Goal: Complete application form

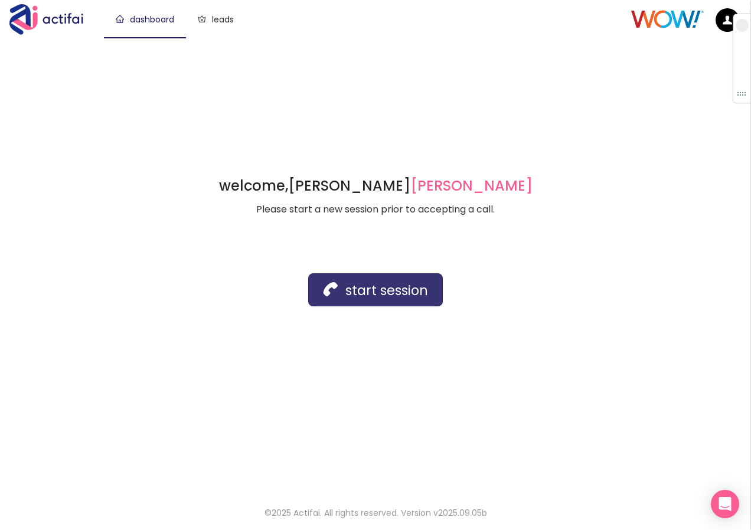
click at [353, 285] on button "start session" at bounding box center [375, 290] width 135 height 33
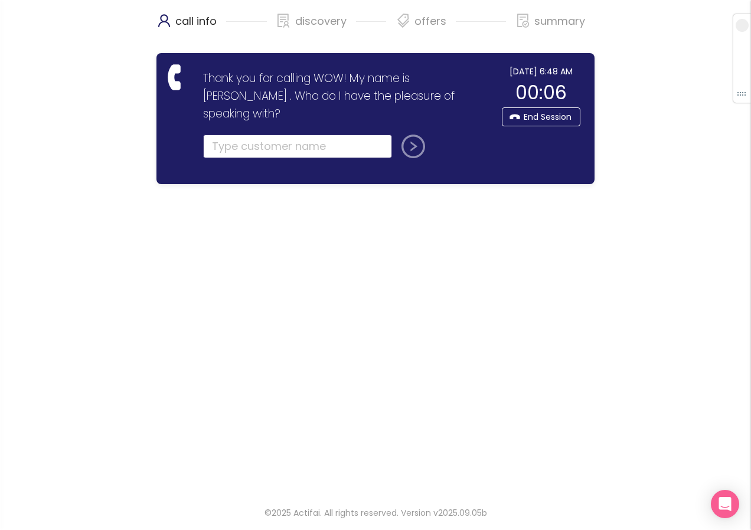
click at [220, 135] on input "text" at bounding box center [297, 147] width 189 height 24
click at [278, 135] on input "text" at bounding box center [297, 147] width 189 height 24
type input "[PERSON_NAME]"
click at [397, 135] on button "submit" at bounding box center [411, 147] width 28 height 24
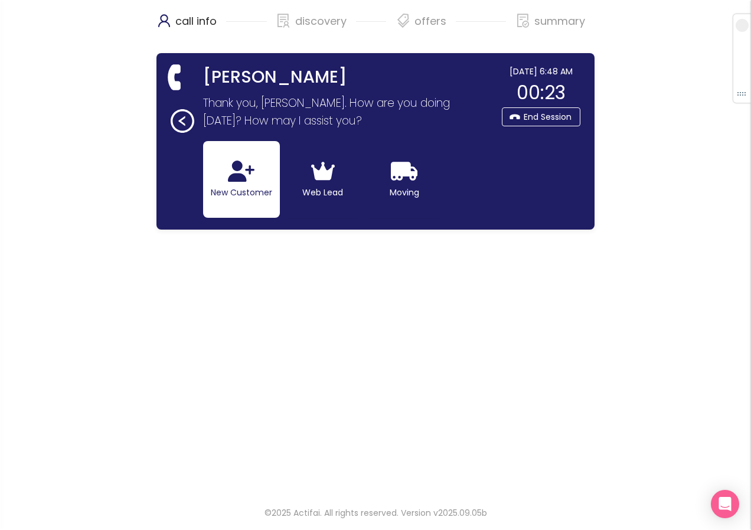
click at [249, 190] on button "New Customer" at bounding box center [241, 179] width 77 height 77
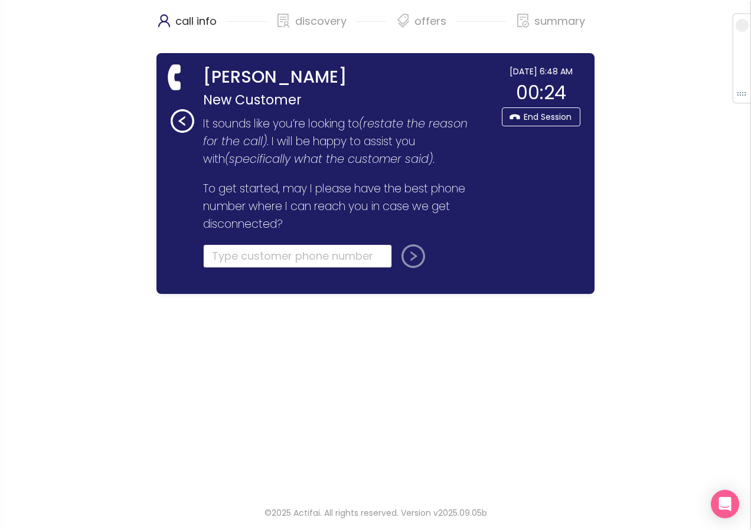
click at [217, 259] on input "tel" at bounding box center [297, 257] width 189 height 24
type input "[PHONE_NUMBER]"
click at [405, 259] on button "submit" at bounding box center [411, 257] width 28 height 24
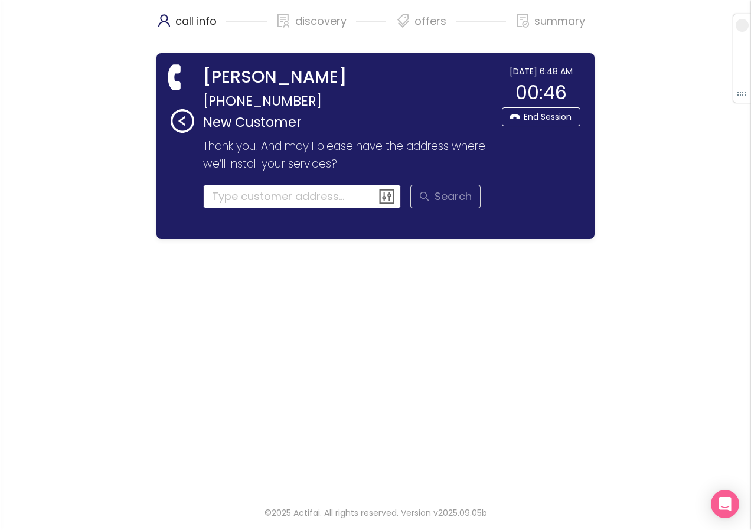
click at [218, 194] on input at bounding box center [302, 197] width 198 height 24
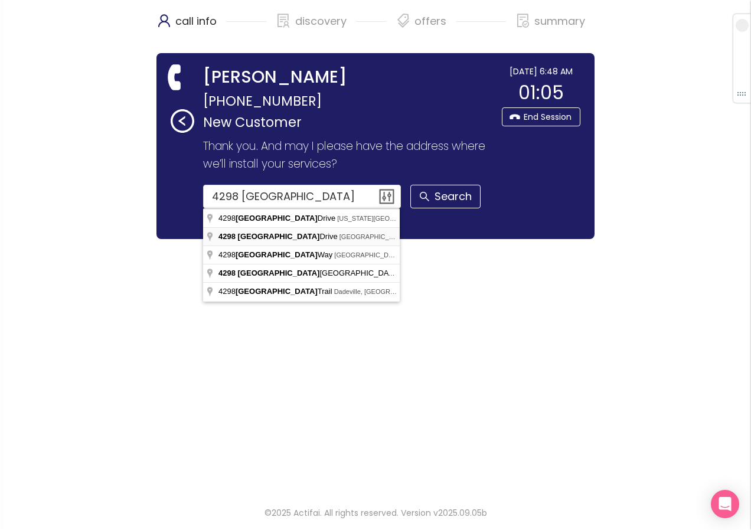
type input "[STREET_ADDRESS]"
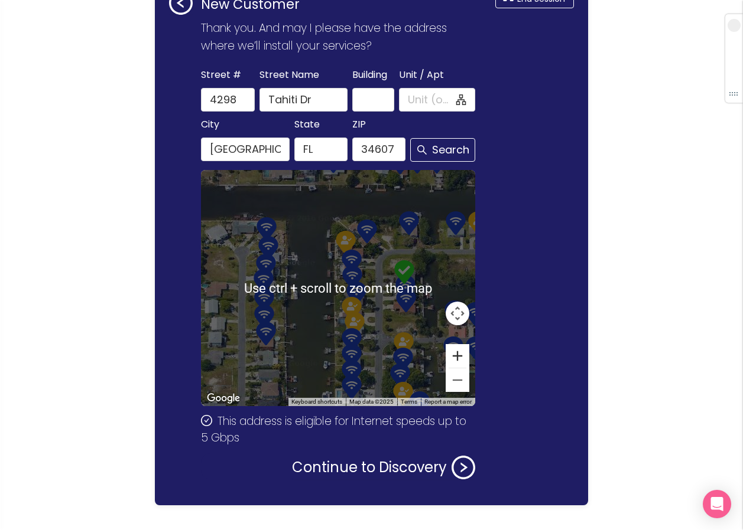
scroll to position [141, 0]
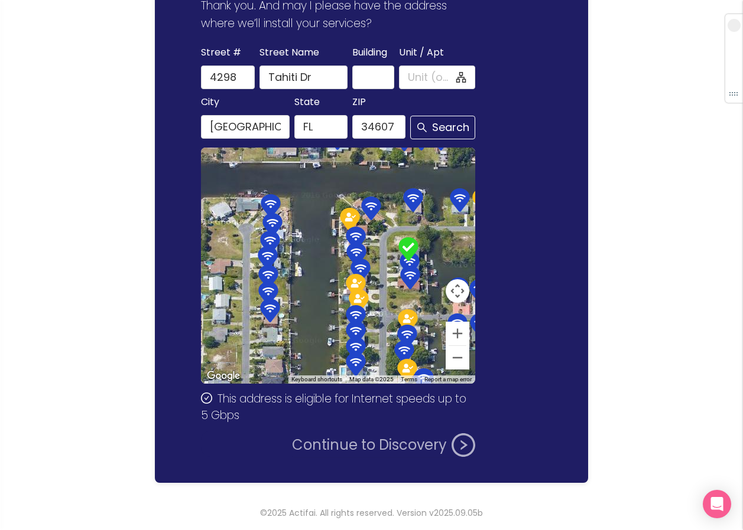
click at [368, 443] on button "Continue to Discovery" at bounding box center [383, 446] width 183 height 24
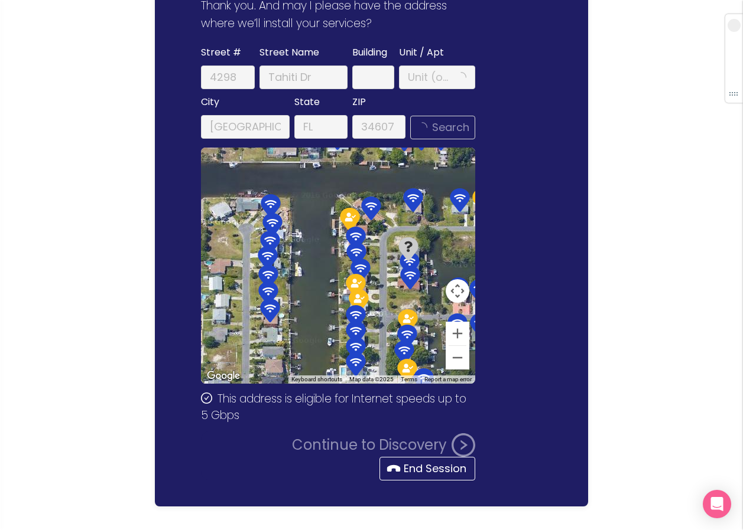
scroll to position [0, 0]
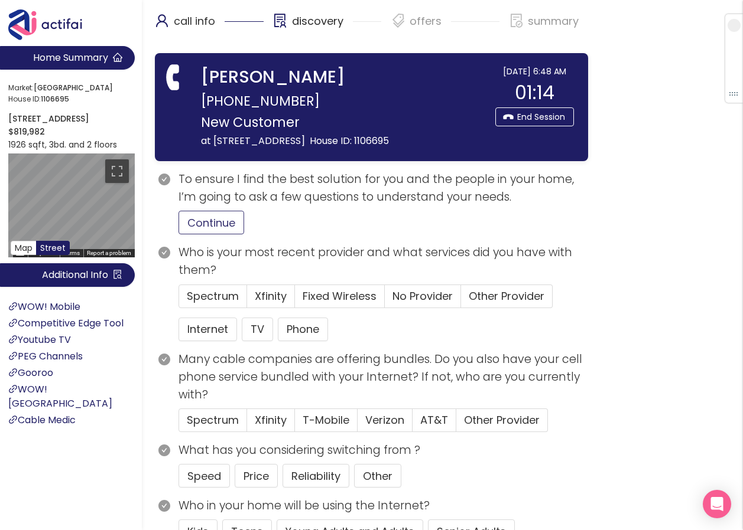
click at [191, 234] on button "Continue" at bounding box center [211, 223] width 66 height 24
click at [200, 304] on span "Spectrum" at bounding box center [213, 296] width 52 height 15
click at [179, 300] on input "Spectrum" at bounding box center [179, 300] width 0 height 0
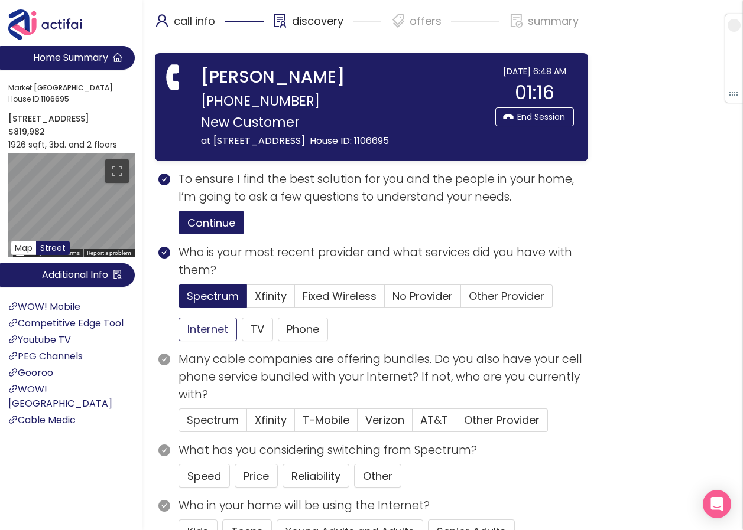
click at [205, 341] on button "Internet" at bounding box center [207, 330] width 58 height 24
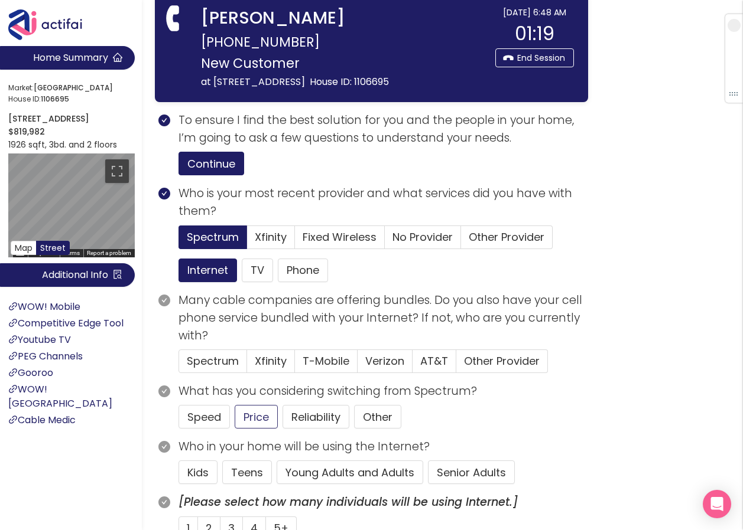
click at [269, 429] on button "Price" at bounding box center [256, 417] width 43 height 24
click at [463, 481] on button "Senior Adults" at bounding box center [471, 473] width 87 height 24
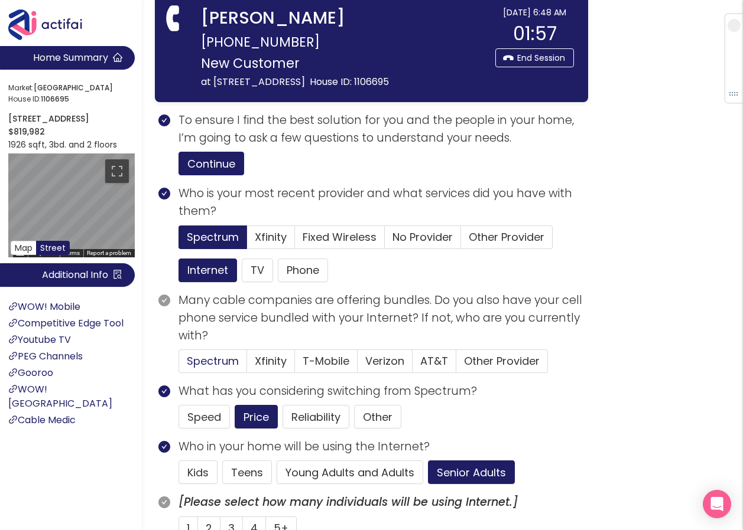
click at [223, 369] on span "Spectrum" at bounding box center [213, 361] width 52 height 15
click at [179, 365] on input "Spectrum" at bounding box center [179, 365] width 0 height 0
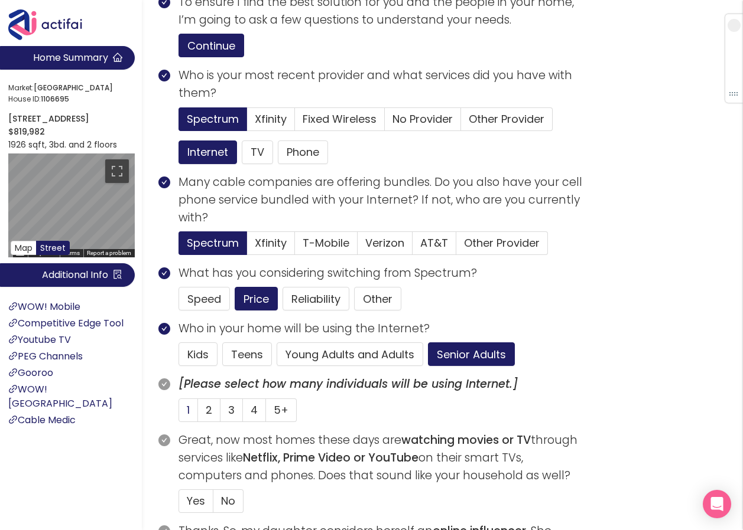
click at [185, 422] on label "1" at bounding box center [187, 411] width 19 height 24
click at [179, 414] on input "1" at bounding box center [179, 414] width 0 height 0
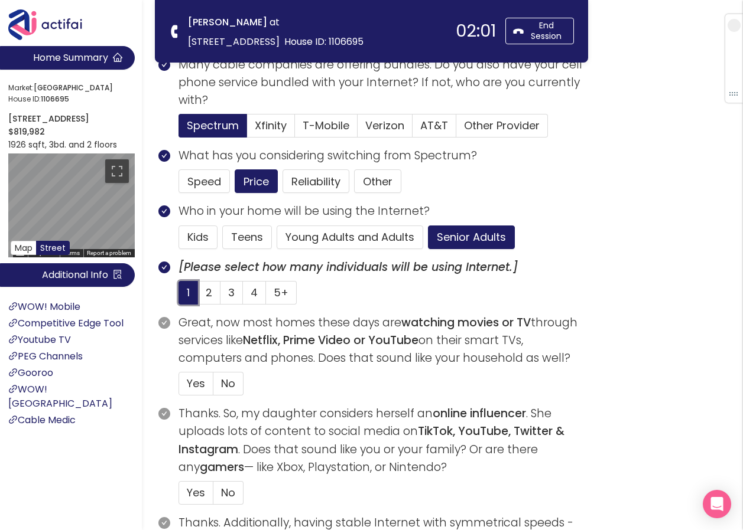
scroll to position [236, 0]
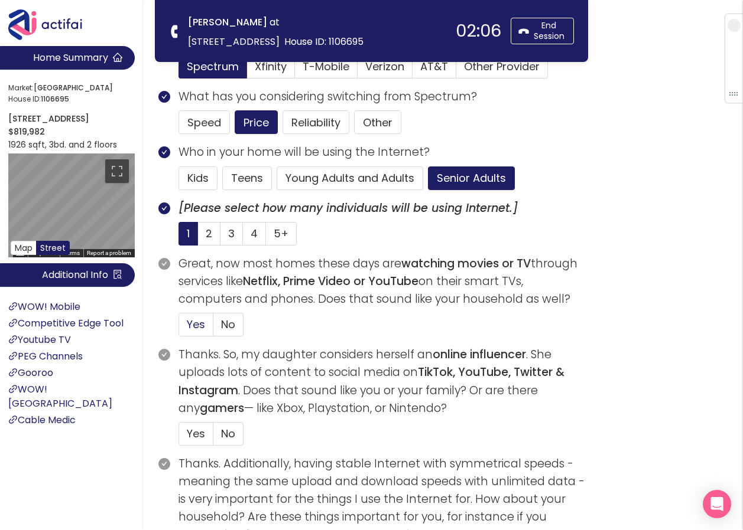
click at [200, 325] on span "Yes" at bounding box center [196, 324] width 18 height 15
click at [179, 328] on input "Yes" at bounding box center [179, 328] width 0 height 0
click at [220, 435] on label "No" at bounding box center [228, 434] width 30 height 24
click at [213, 438] on input "No" at bounding box center [213, 438] width 0 height 0
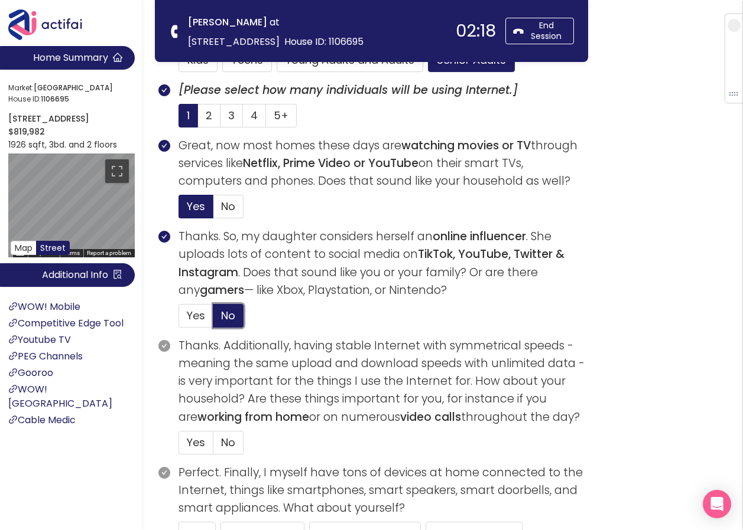
scroll to position [414, 0]
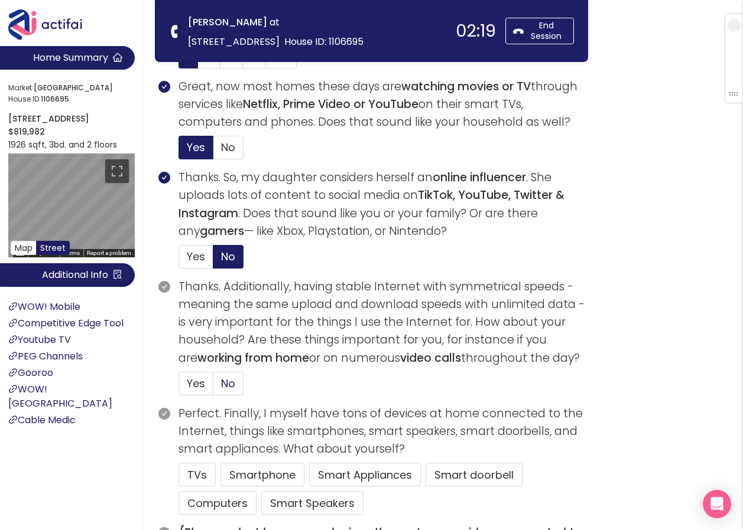
click at [229, 384] on span "No" at bounding box center [228, 383] width 14 height 15
click at [213, 388] on input "No" at bounding box center [213, 388] width 0 height 0
click at [192, 473] on button "TVs" at bounding box center [196, 475] width 37 height 24
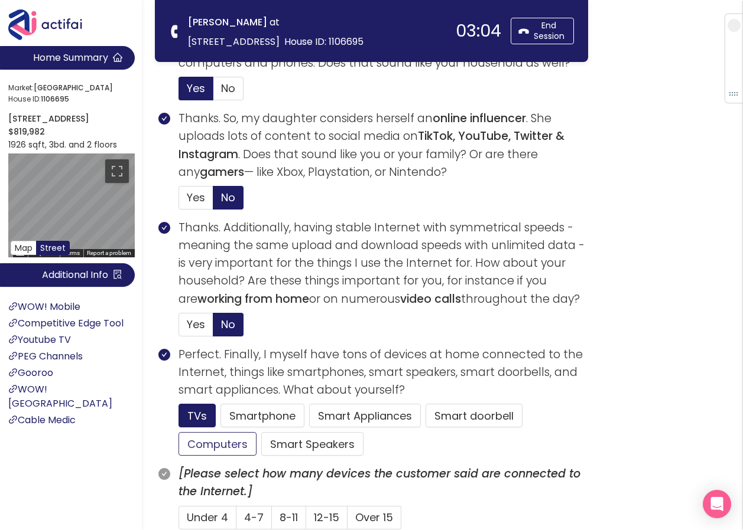
click at [204, 443] on button "Computers" at bounding box center [217, 444] width 78 height 24
click at [251, 422] on button "Smartphone" at bounding box center [262, 416] width 84 height 24
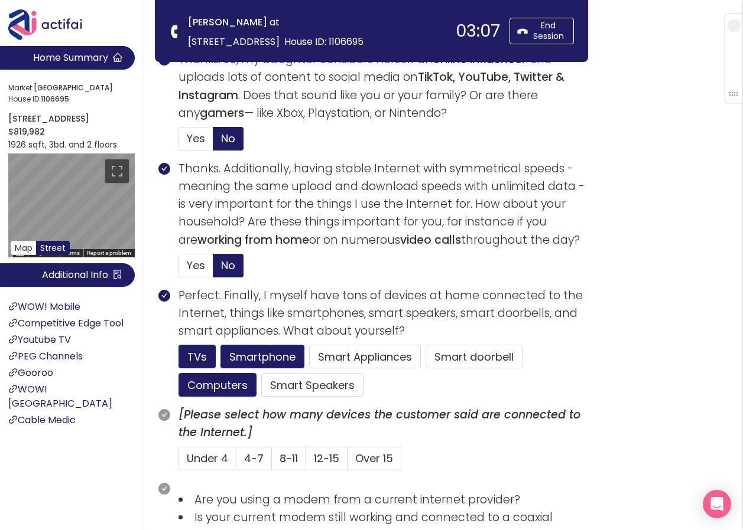
click at [242, 461] on label "4-7" at bounding box center [253, 459] width 35 height 24
click at [236, 463] on input "4-7" at bounding box center [236, 463] width 0 height 0
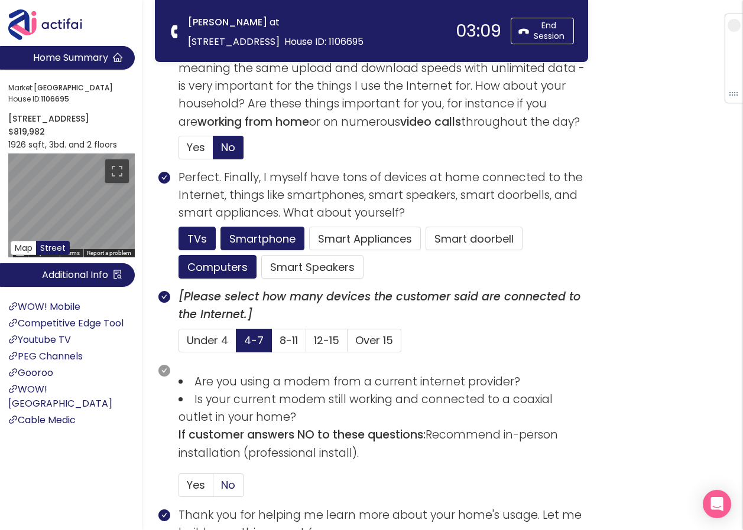
click at [226, 487] on span "No" at bounding box center [228, 485] width 14 height 15
click at [213, 489] on input "No" at bounding box center [213, 489] width 0 height 0
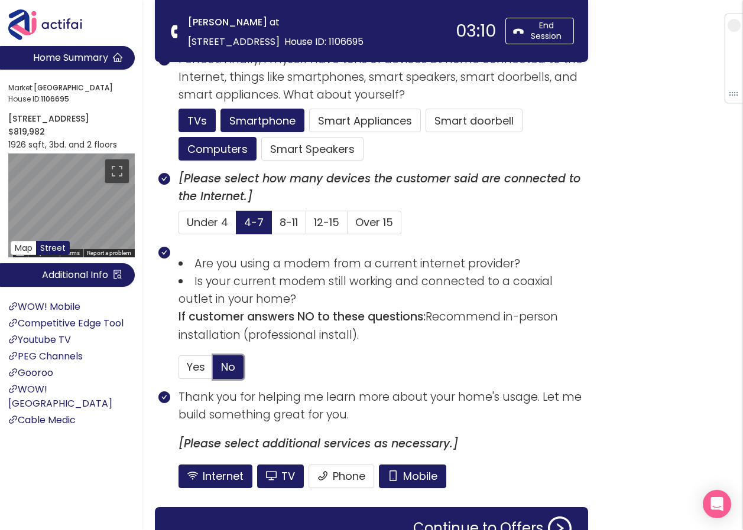
scroll to position [827, 0]
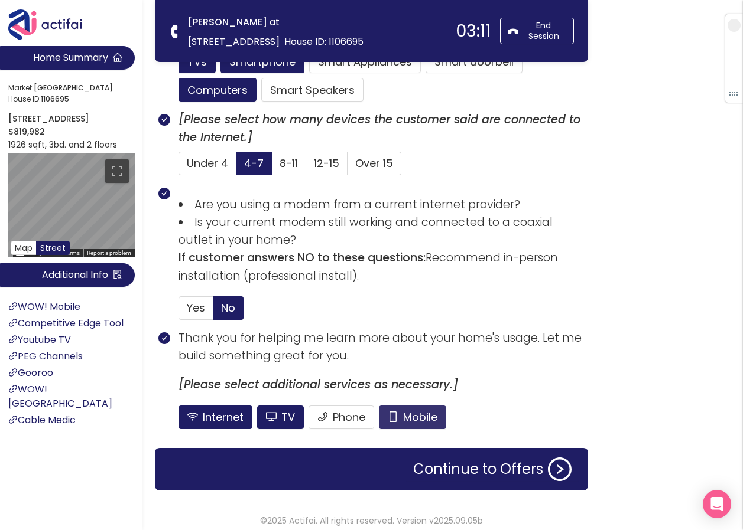
click at [411, 414] on button "Mobile" at bounding box center [412, 418] width 67 height 24
click at [284, 416] on button "TV" at bounding box center [280, 418] width 47 height 24
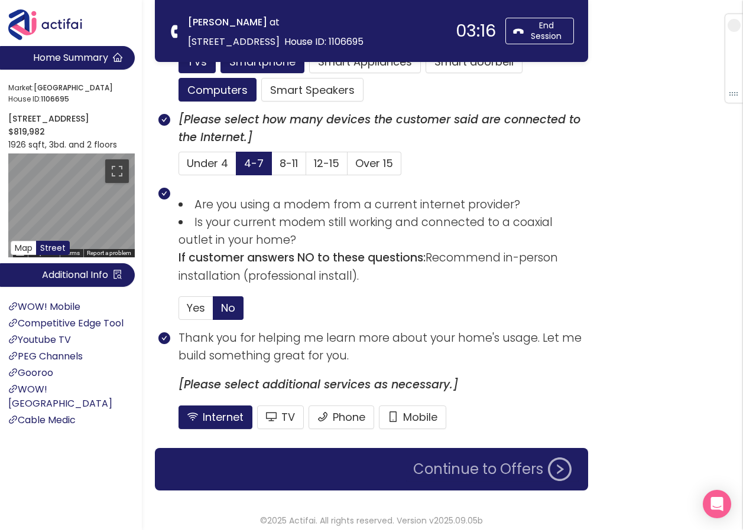
click at [455, 468] on button "Continue to Offers" at bounding box center [492, 470] width 172 height 24
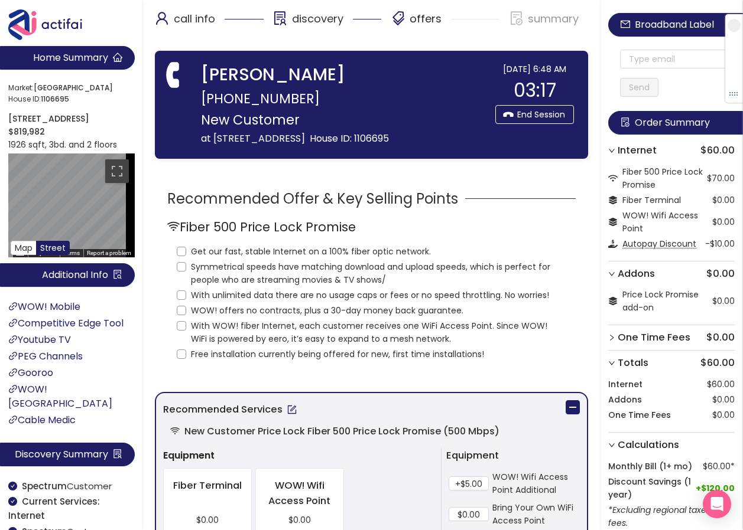
scroll to position [0, 0]
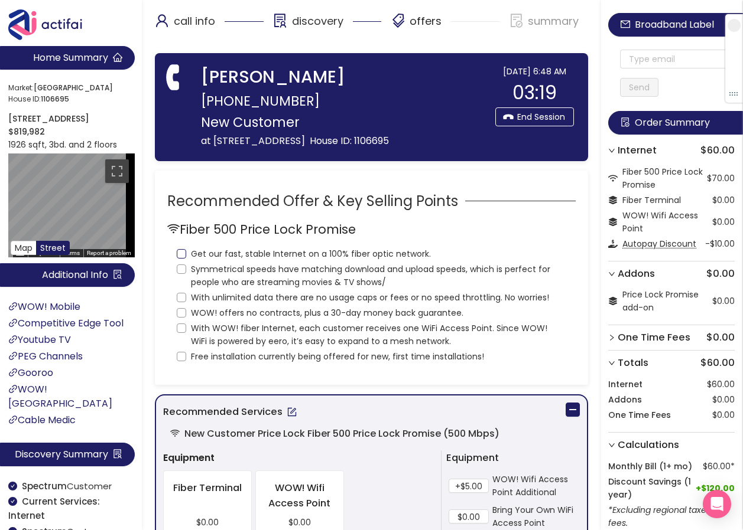
click at [180, 259] on input "Get our fast, stable Internet on a 100% fiber optic network." at bounding box center [181, 253] width 9 height 9
checkbox input "true"
click at [185, 274] on input "Symmetrical speeds have matching download and upload speeds, which is perfect f…" at bounding box center [181, 269] width 9 height 9
checkbox input "true"
click at [180, 302] on input "With unlimited data there are no usage caps or fees or no speed throttling. No …" at bounding box center [181, 297] width 9 height 9
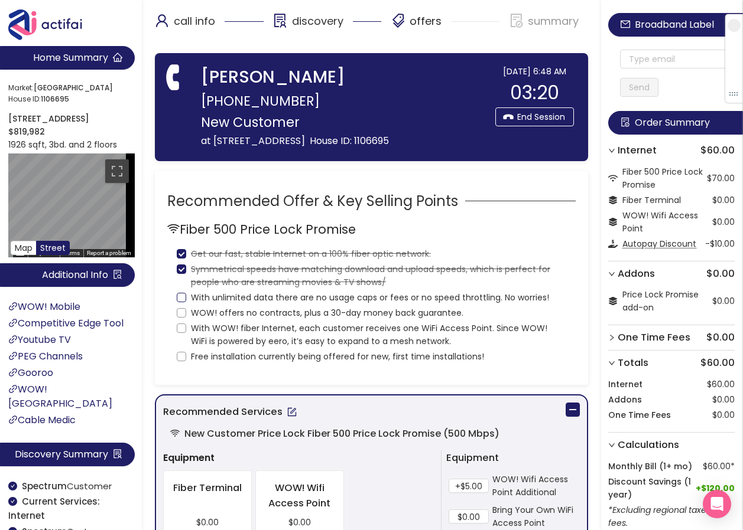
checkbox input "true"
click at [184, 318] on input "WOW! offers no contracts, plus a 30-day money back guarantee." at bounding box center [181, 312] width 9 height 9
checkbox input "true"
click at [182, 333] on input "With WOW! fiber Internet, each customer receives one WiFi Access Point. Since W…" at bounding box center [181, 328] width 9 height 9
checkbox input "true"
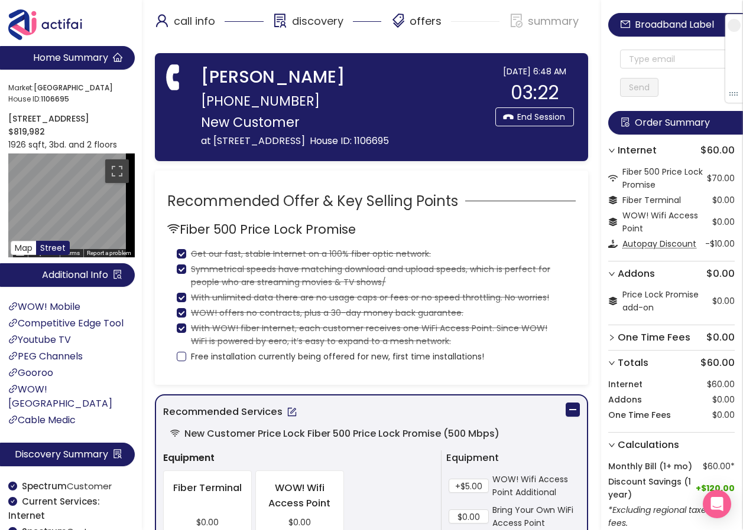
click at [183, 362] on input "Free installation currently being offered for new, first time installations!" at bounding box center [181, 356] width 9 height 9
checkbox input "true"
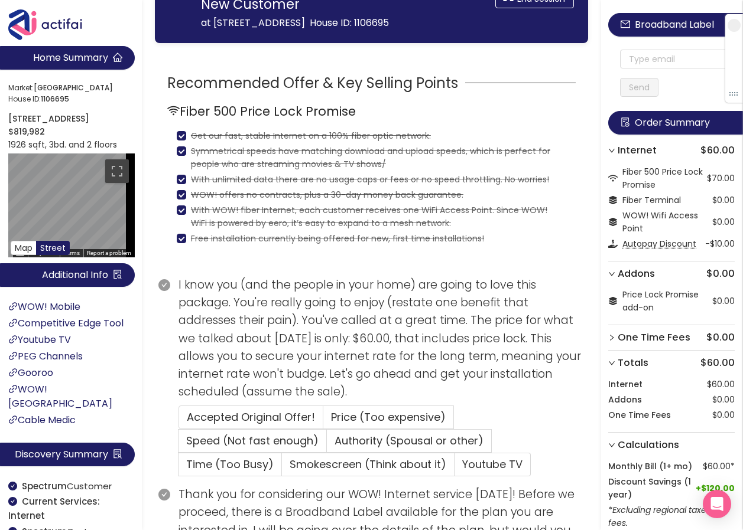
scroll to position [236, 0]
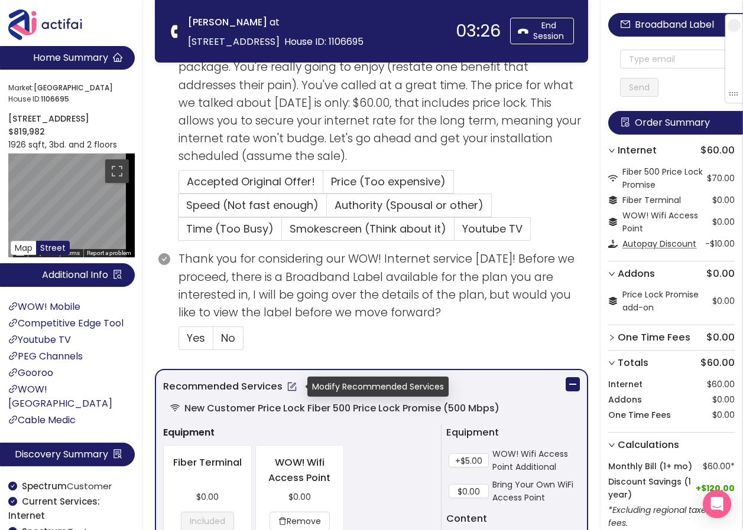
click at [289, 388] on button "button" at bounding box center [291, 386] width 19 height 19
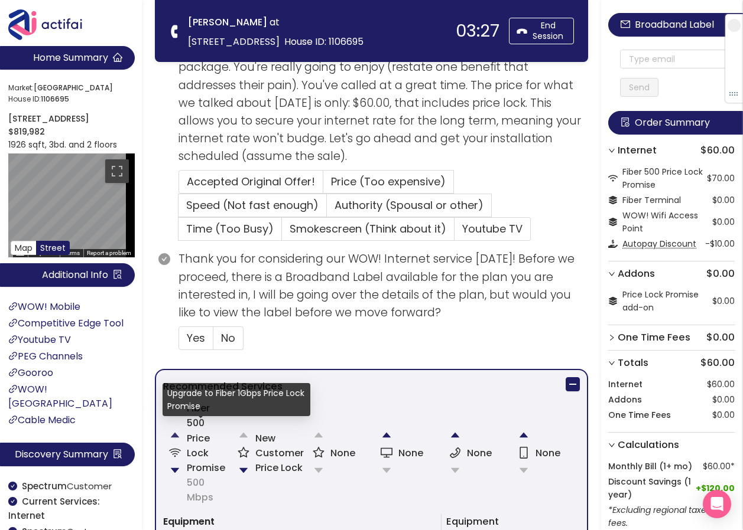
click at [174, 435] on button "button" at bounding box center [175, 436] width 24 height 24
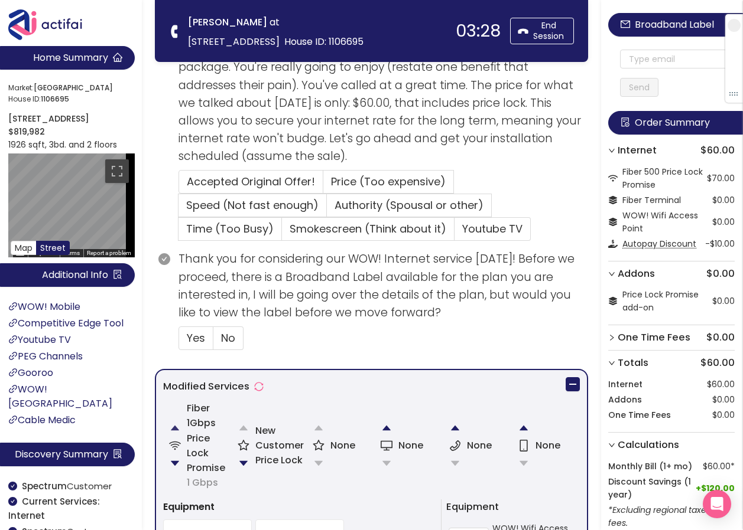
scroll to position [295, 0]
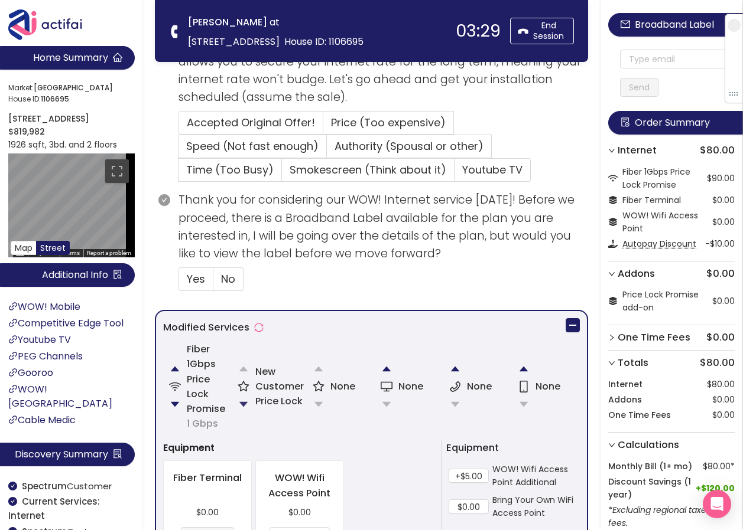
click at [240, 403] on button "button" at bounding box center [244, 405] width 24 height 24
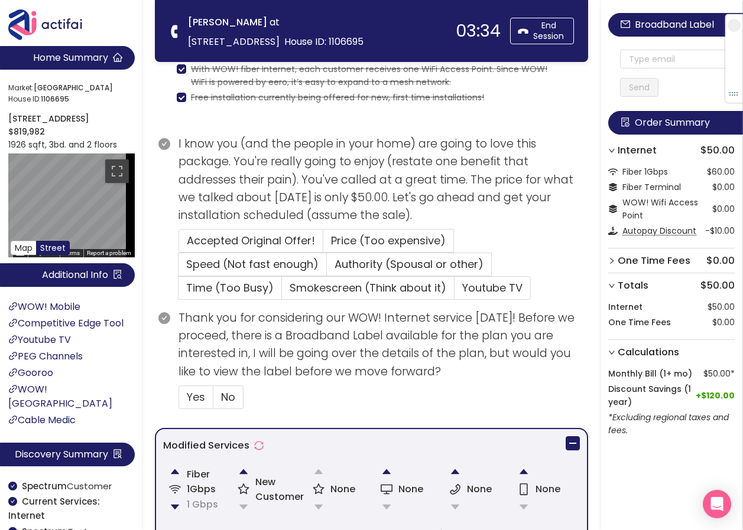
scroll to position [83, 0]
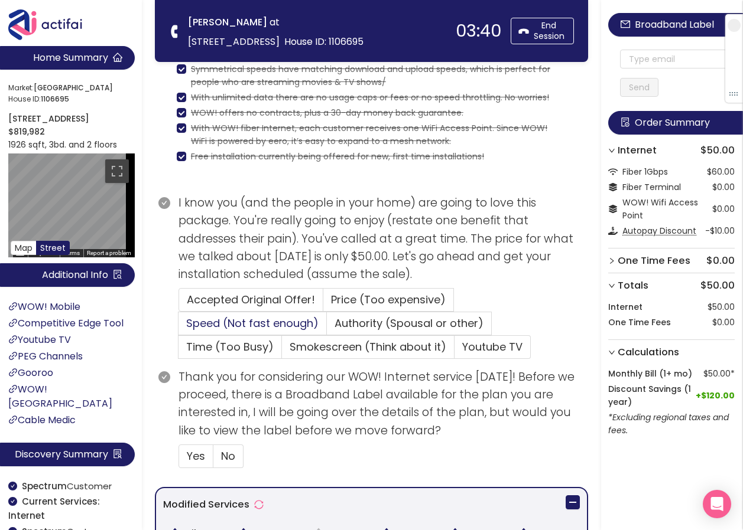
click at [253, 323] on span "Speed (Not fast enough)" at bounding box center [252, 323] width 132 height 15
click at [178, 327] on input "Speed (Not fast enough)" at bounding box center [178, 327] width 0 height 0
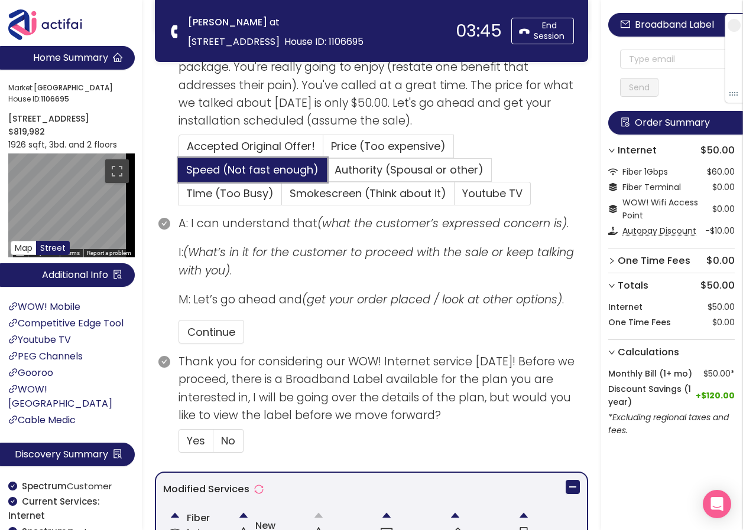
scroll to position [295, 0]
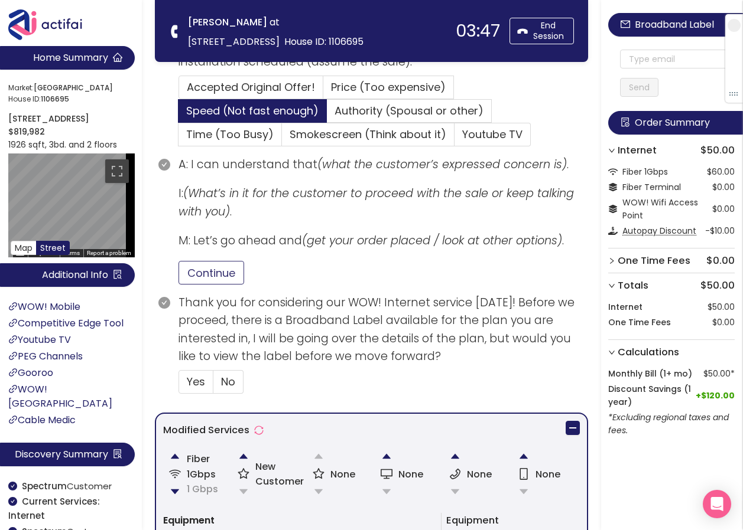
click at [223, 269] on button "Continue" at bounding box center [211, 273] width 66 height 24
click at [201, 380] on span "Yes" at bounding box center [196, 382] width 18 height 15
click at [179, 386] on input "Yes" at bounding box center [179, 386] width 0 height 0
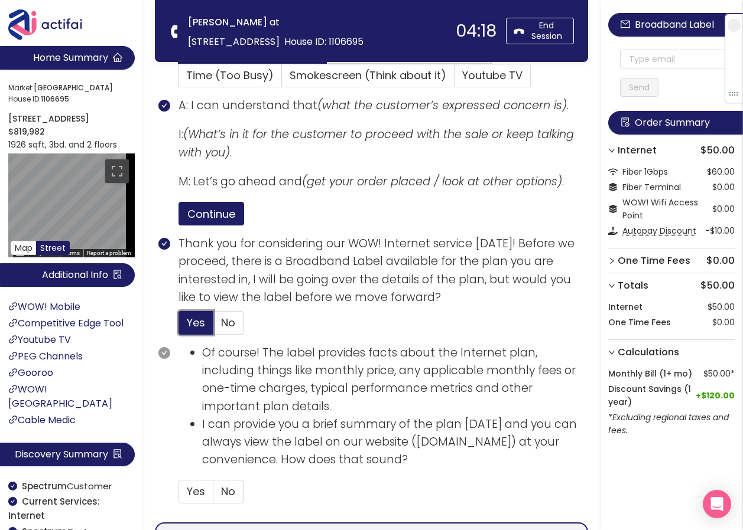
scroll to position [414, 0]
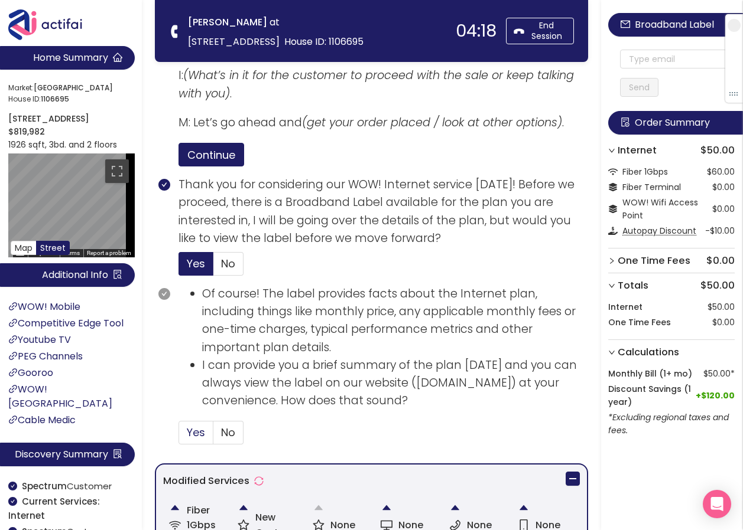
click at [195, 433] on span "Yes" at bounding box center [196, 432] width 18 height 15
click at [179, 437] on input "Yes" at bounding box center [179, 437] width 0 height 0
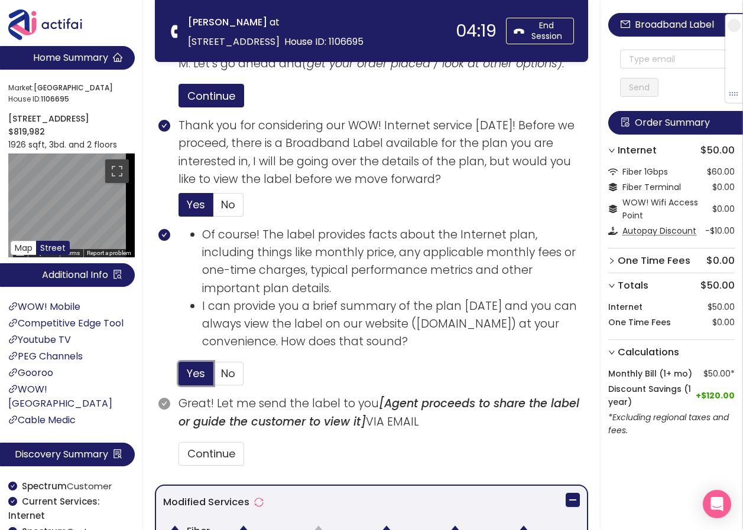
scroll to position [532, 0]
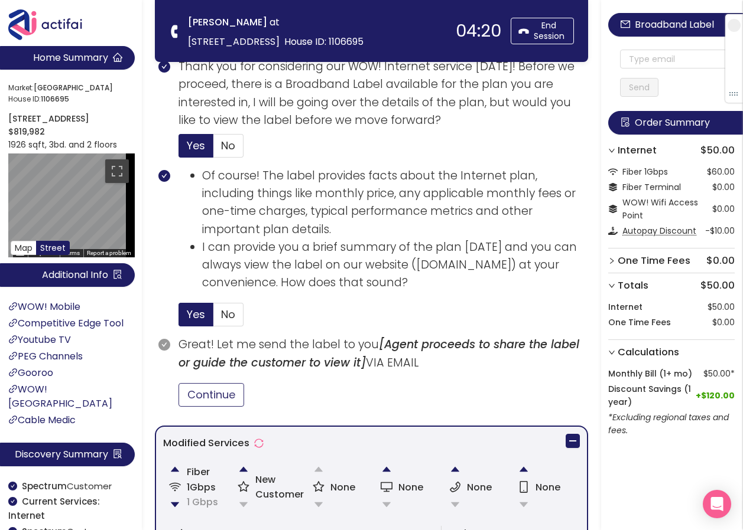
click at [206, 396] on button "Continue" at bounding box center [211, 395] width 66 height 24
click at [624, 55] on input "text" at bounding box center [677, 59] width 115 height 19
type input "K"
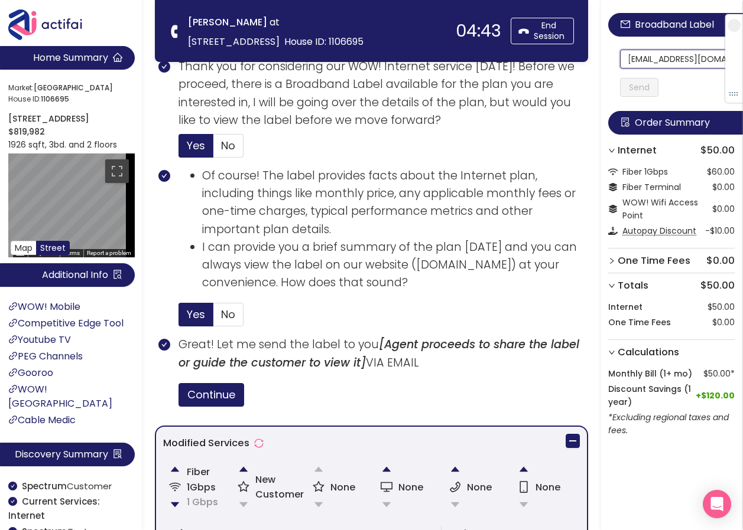
scroll to position [0, 0]
drag, startPoint x: 705, startPoint y: 58, endPoint x: 607, endPoint y: 62, distance: 98.1
click at [607, 62] on div "Broadband Label [EMAIL_ADDRESS][DOMAIN_NAME] Send Order Summary Internet $50.00…" at bounding box center [672, 245] width 142 height 491
click at [626, 56] on input "[EMAIL_ADDRESS][DOMAIN_NAME]" at bounding box center [677, 59] width 115 height 19
click at [626, 57] on input "[EMAIL_ADDRESS][DOMAIN_NAME]" at bounding box center [677, 59] width 115 height 19
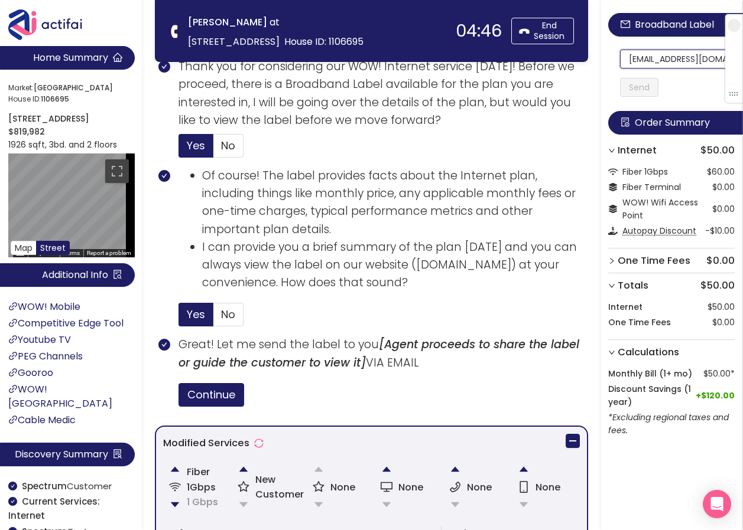
click at [623, 59] on input "[EMAIL_ADDRESS][DOMAIN_NAME]" at bounding box center [677, 59] width 115 height 19
drag, startPoint x: 626, startPoint y: 60, endPoint x: 723, endPoint y: 63, distance: 97.5
click at [290, 45] on section "Home Summary Market: [GEOGRAPHIC_DATA] ID: 1106695 [STREET_ADDRESS] $819,982 19…" at bounding box center [371, 248] width 743 height 1561
type input "[EMAIL_ADDRESS][DOMAIN_NAME]"
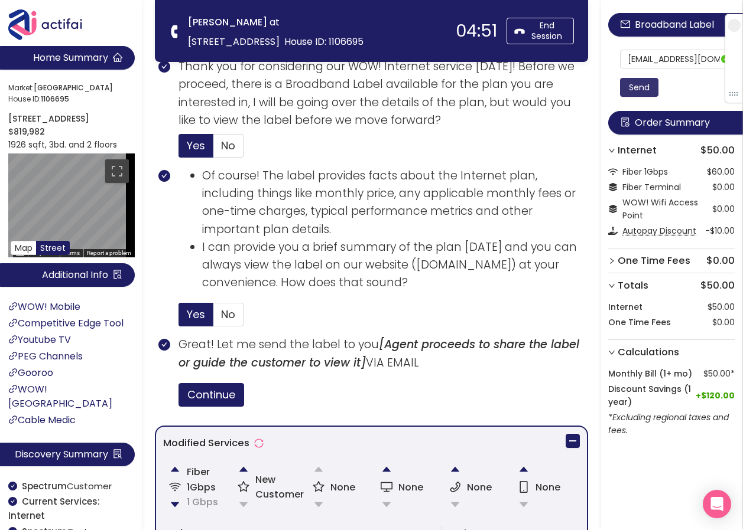
click at [650, 90] on button "Send" at bounding box center [639, 87] width 38 height 19
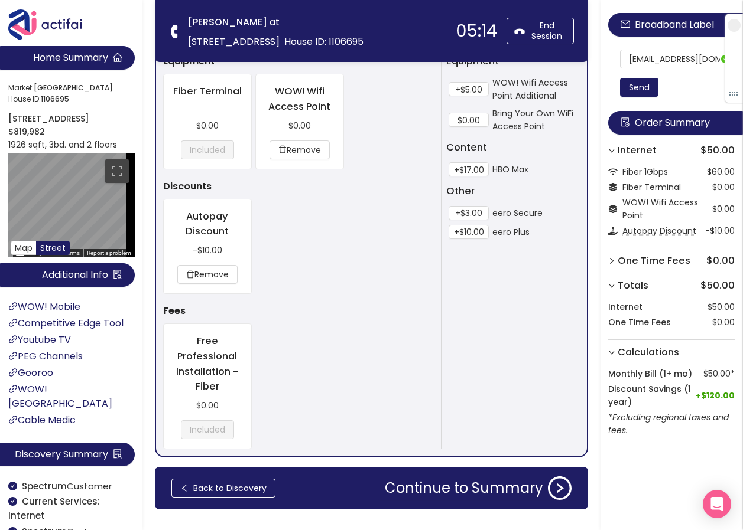
scroll to position [1031, 0]
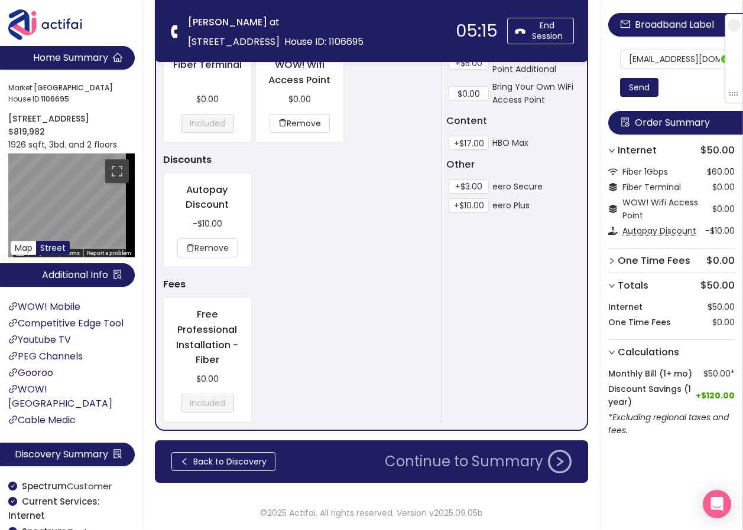
click at [487, 465] on button "Continue to Summary" at bounding box center [477, 462] width 201 height 24
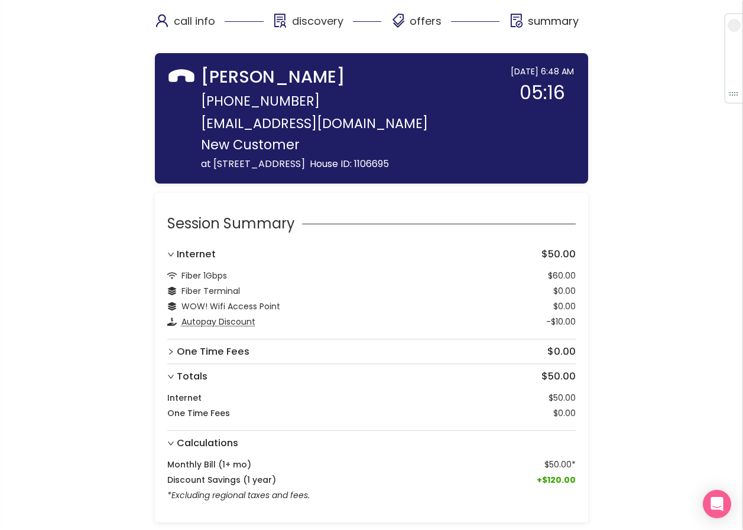
scroll to position [168, 0]
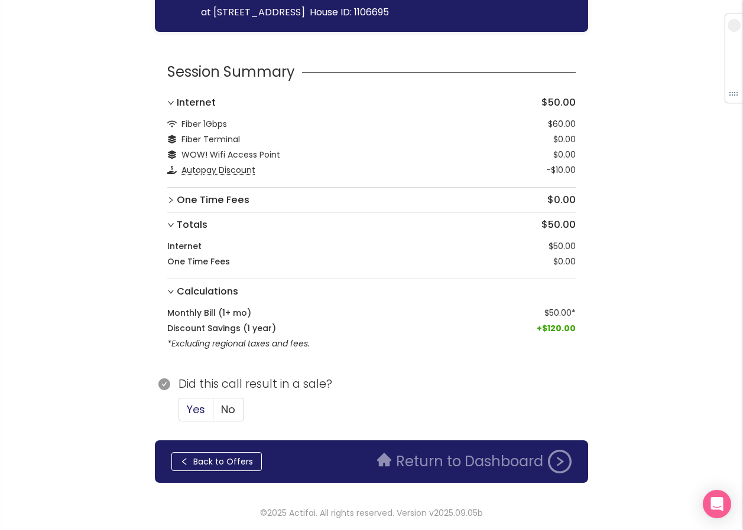
click at [193, 411] on span "Yes" at bounding box center [196, 409] width 18 height 15
click at [179, 414] on input "Yes" at bounding box center [179, 414] width 0 height 0
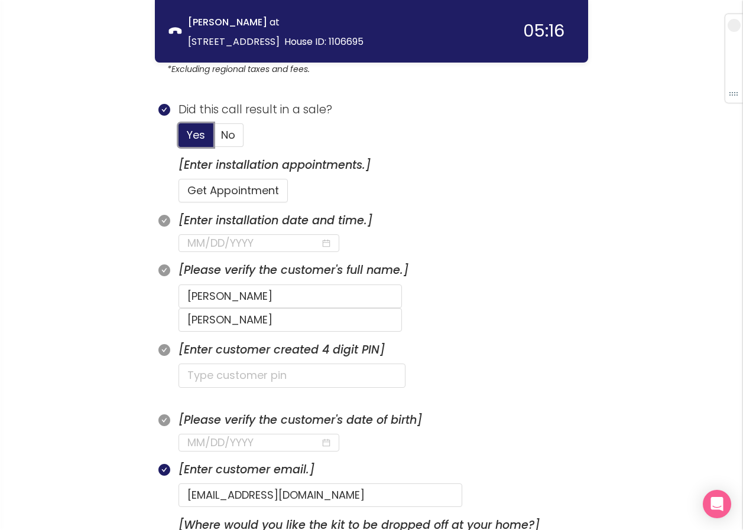
scroll to position [346, 0]
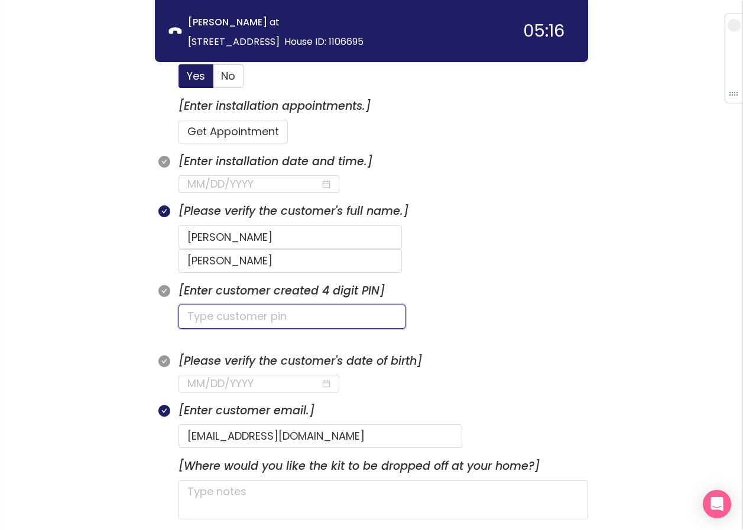
click at [221, 305] on input "text" at bounding box center [291, 317] width 227 height 24
type input "1515"
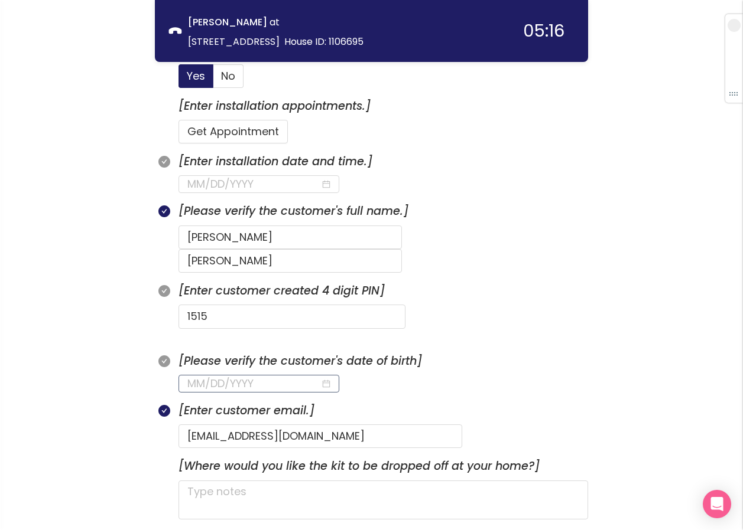
click at [204, 376] on input at bounding box center [253, 384] width 133 height 17
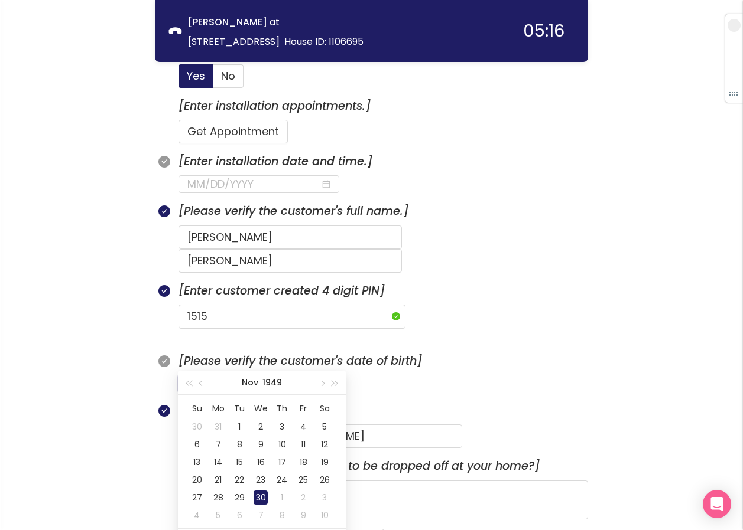
click at [259, 497] on div "30" at bounding box center [260, 498] width 14 height 14
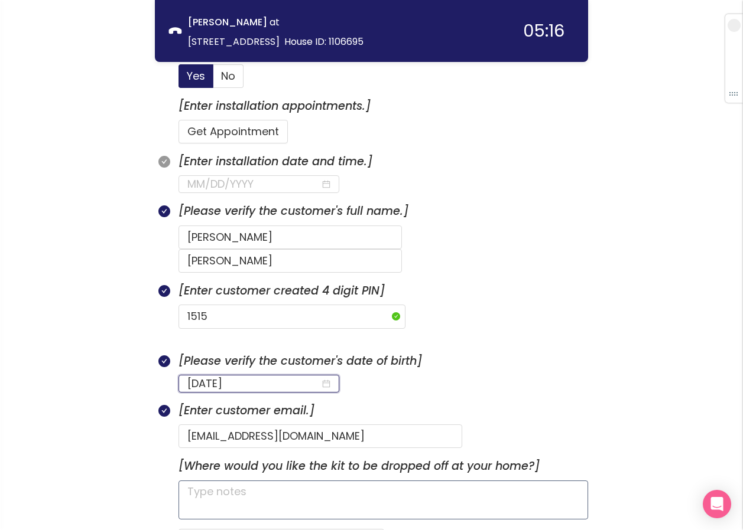
type input "[DATE]"
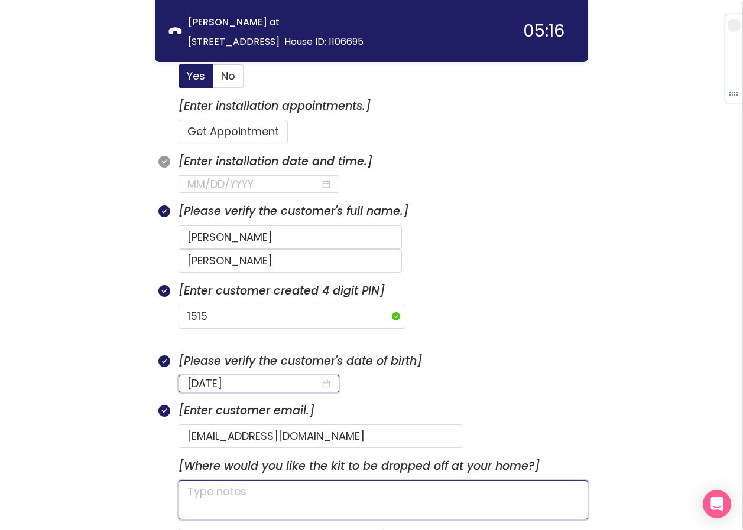
click at [313, 484] on textarea at bounding box center [382, 500] width 409 height 39
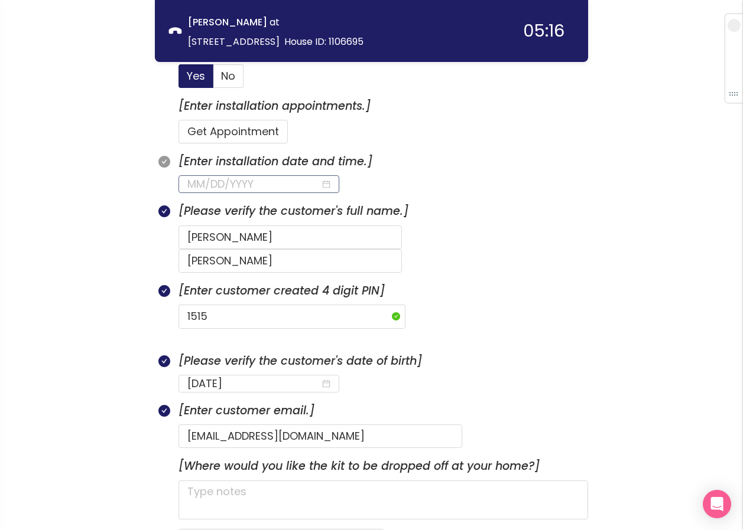
click at [218, 187] on input at bounding box center [253, 184] width 133 height 17
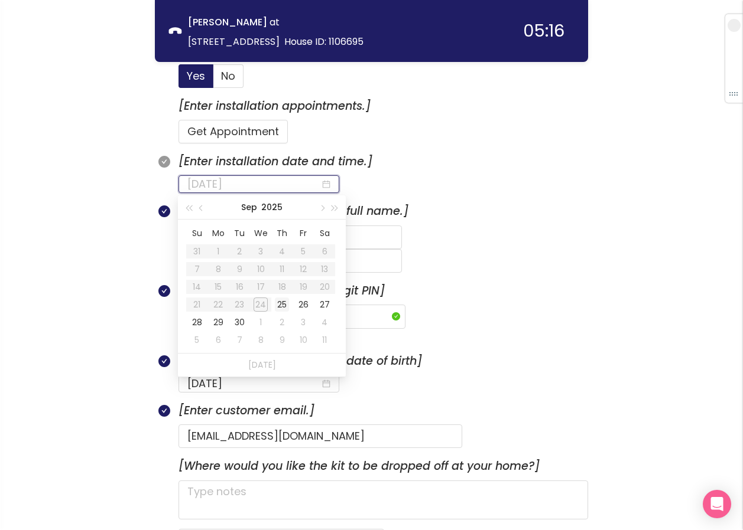
type input "[DATE]"
click at [284, 304] on div "25" at bounding box center [282, 305] width 14 height 14
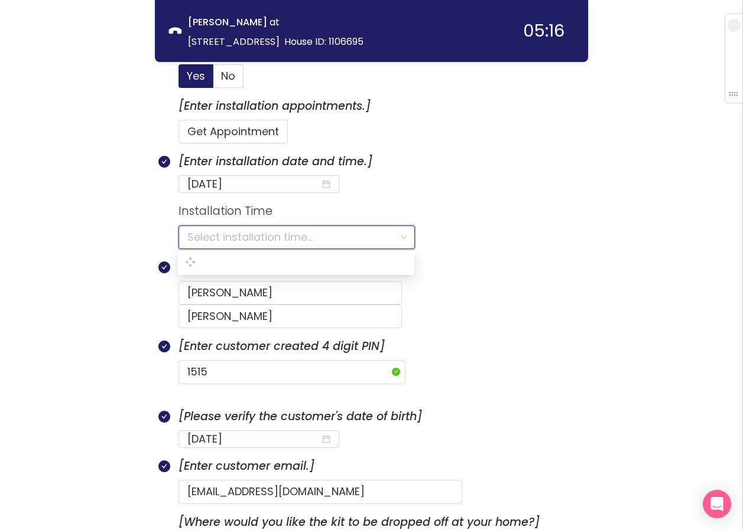
click at [235, 242] on input "search" at bounding box center [292, 237] width 210 height 22
click at [250, 235] on input "search" at bounding box center [292, 237] width 210 height 22
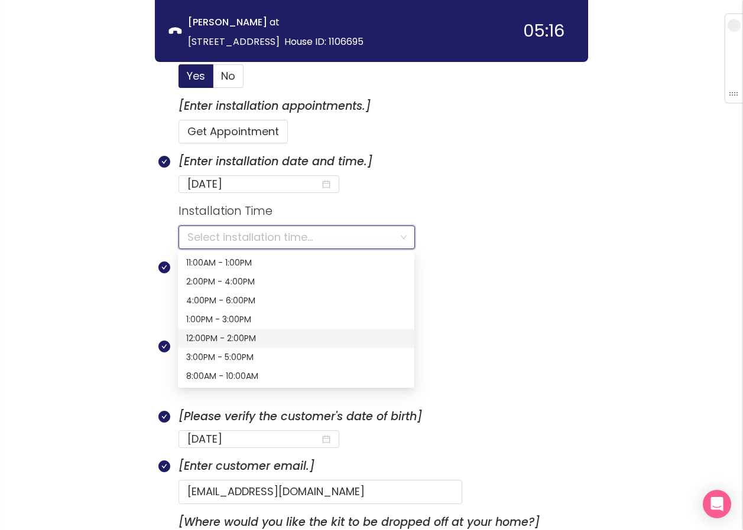
click at [567, 292] on form "[PERSON_NAME]" at bounding box center [382, 305] width 409 height 48
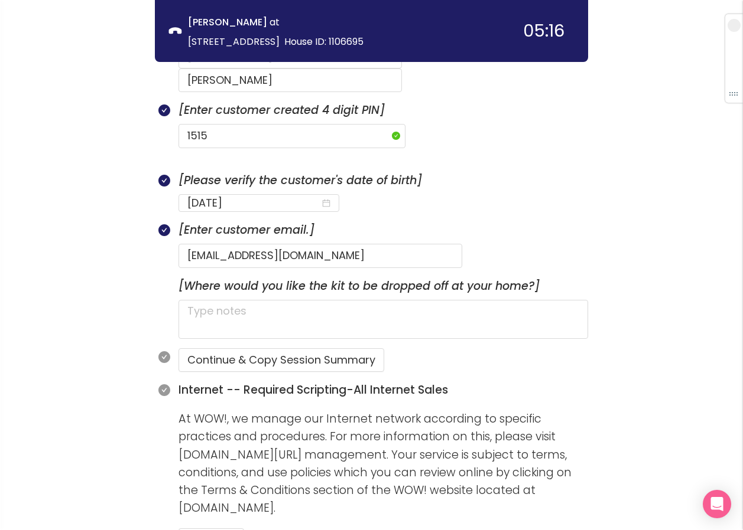
scroll to position [700, 0]
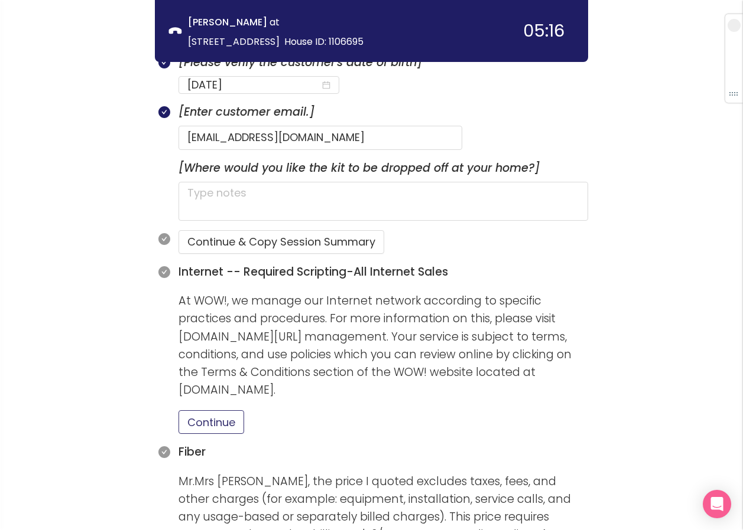
click at [218, 411] on button "Continue" at bounding box center [211, 423] width 66 height 24
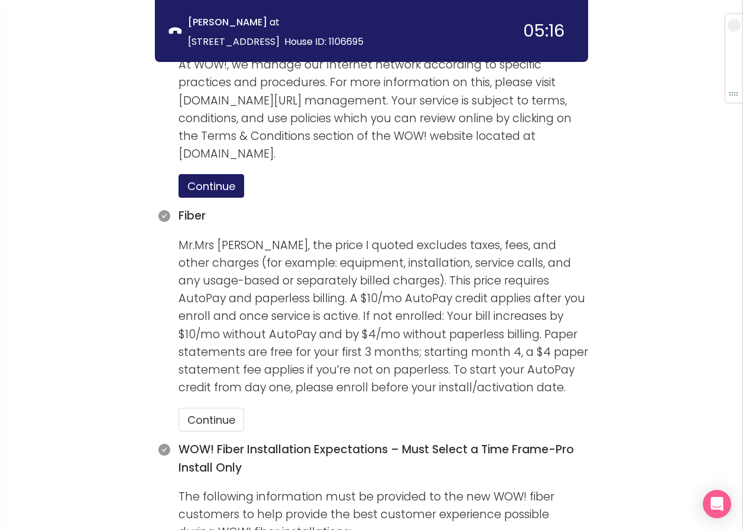
scroll to position [995, 0]
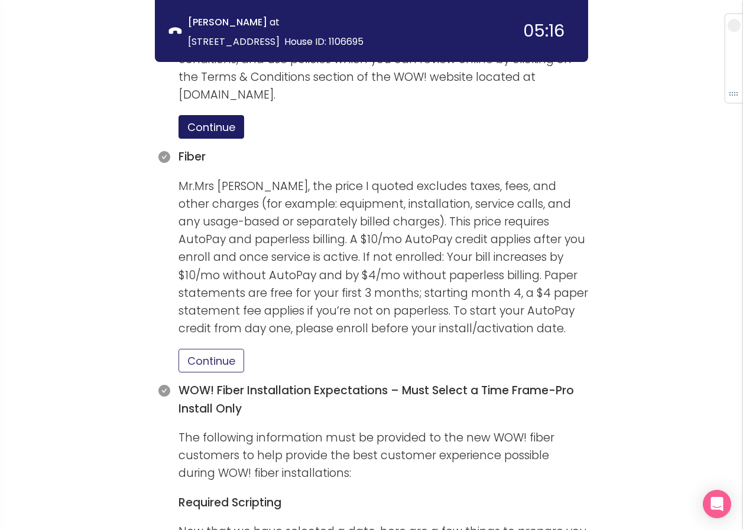
click at [214, 349] on button "Continue" at bounding box center [211, 361] width 66 height 24
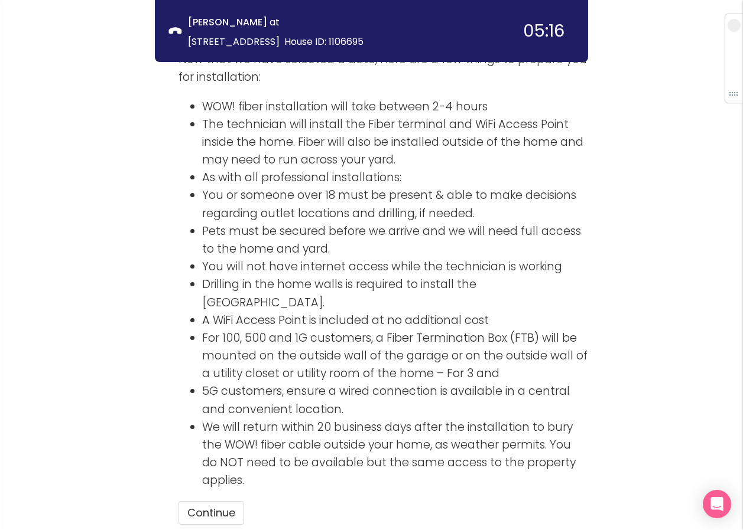
scroll to position [1527, 0]
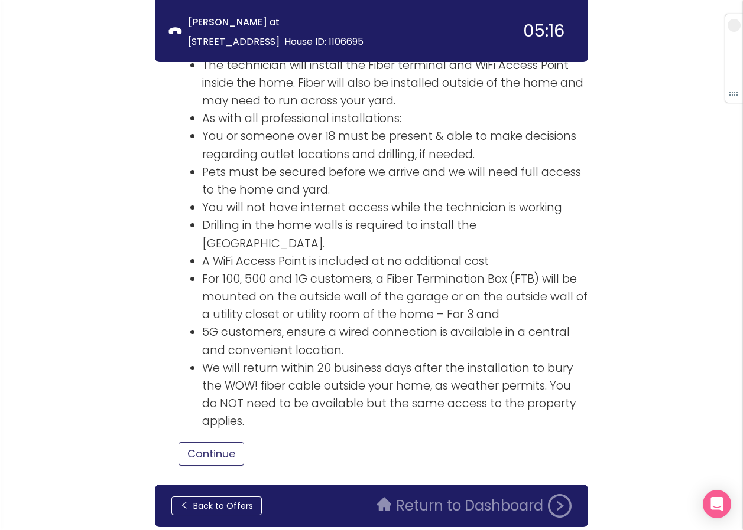
click at [233, 442] on button "Continue" at bounding box center [211, 454] width 66 height 24
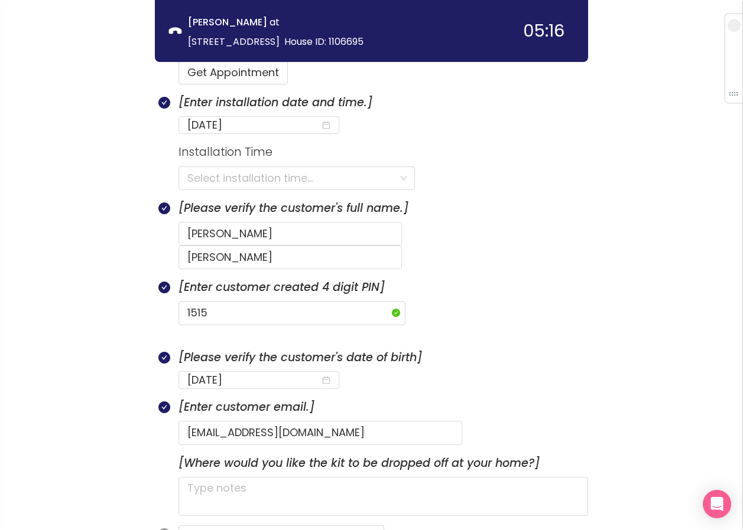
scroll to position [346, 0]
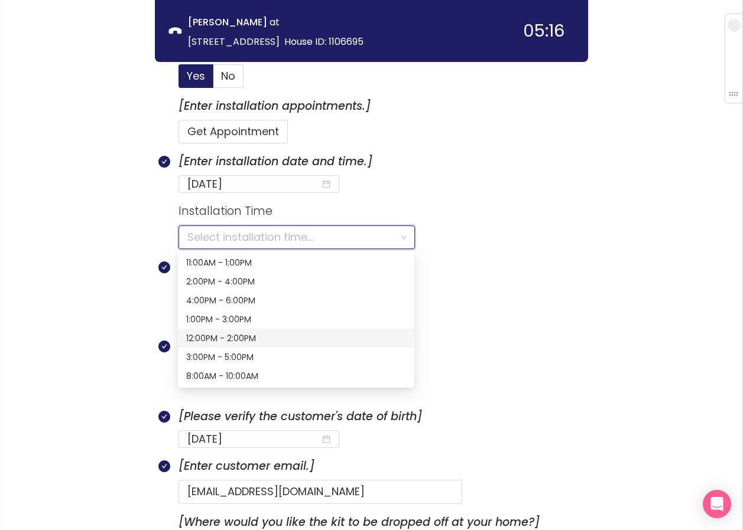
click at [208, 233] on input "search" at bounding box center [292, 237] width 210 height 22
click at [200, 377] on div "8:00AM - 10:00AM" at bounding box center [296, 376] width 220 height 13
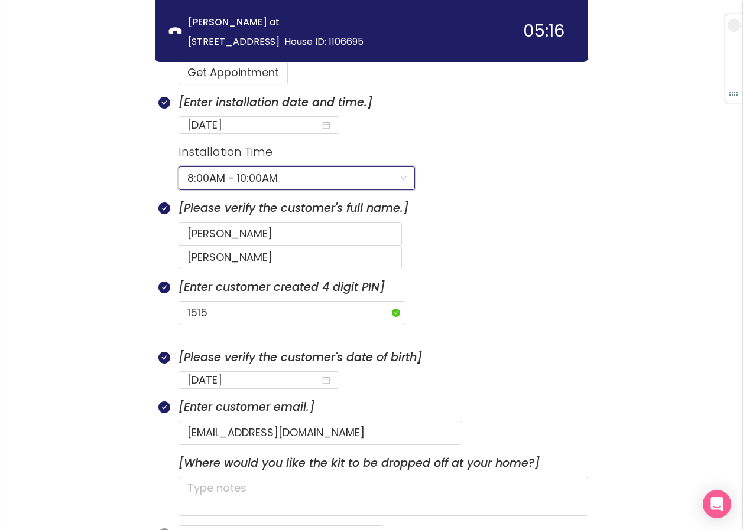
scroll to position [464, 0]
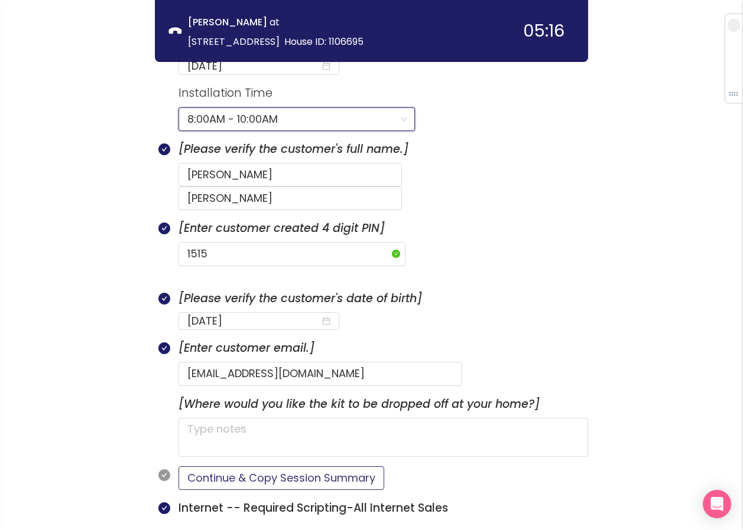
click at [260, 467] on button "Continue & Copy Session Summary" at bounding box center [281, 479] width 206 height 24
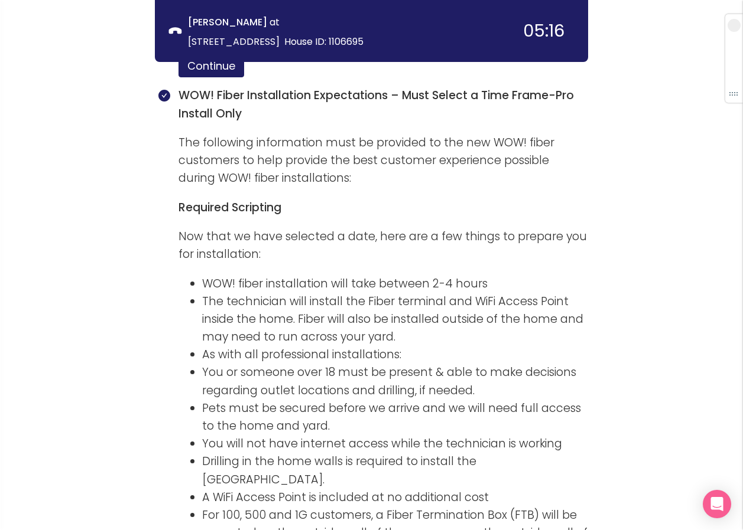
scroll to position [1610, 0]
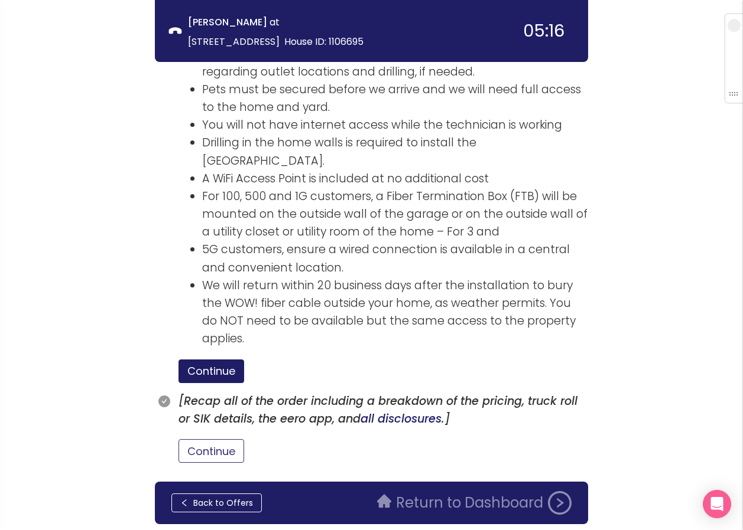
click at [222, 440] on button "Continue" at bounding box center [211, 452] width 66 height 24
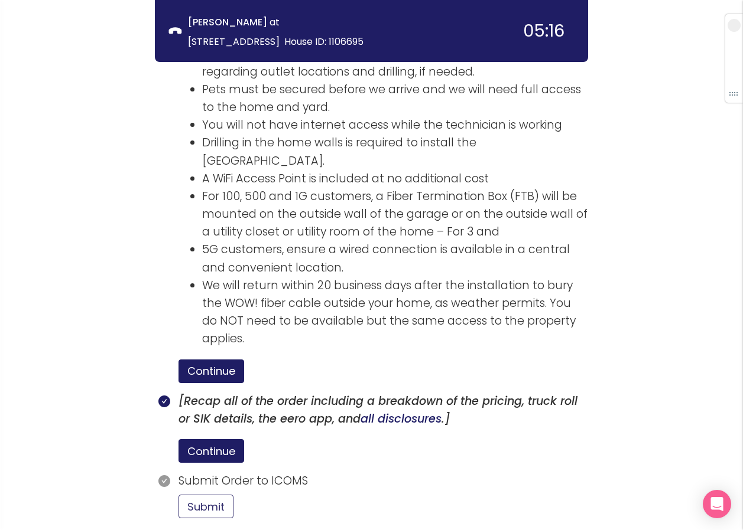
click at [201, 495] on button "Submit" at bounding box center [205, 507] width 55 height 24
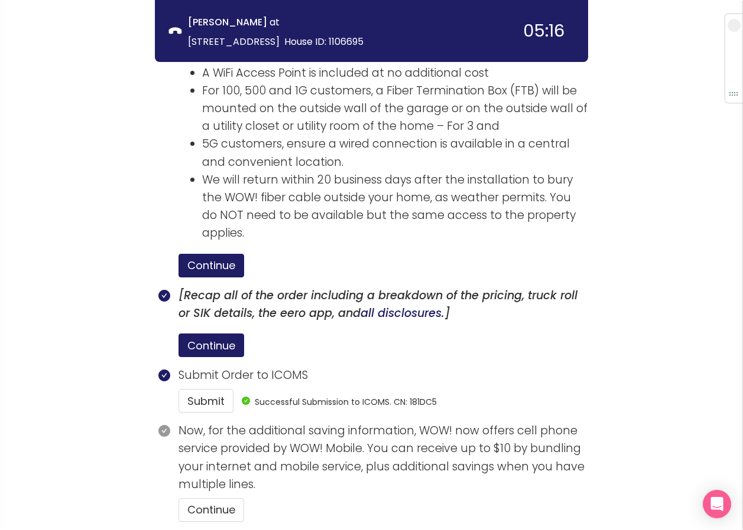
scroll to position [1775, 0]
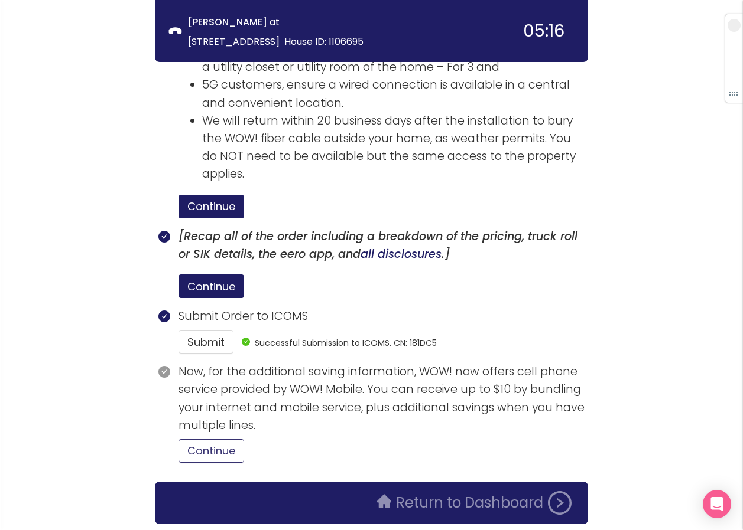
click at [202, 440] on button "Continue" at bounding box center [211, 452] width 66 height 24
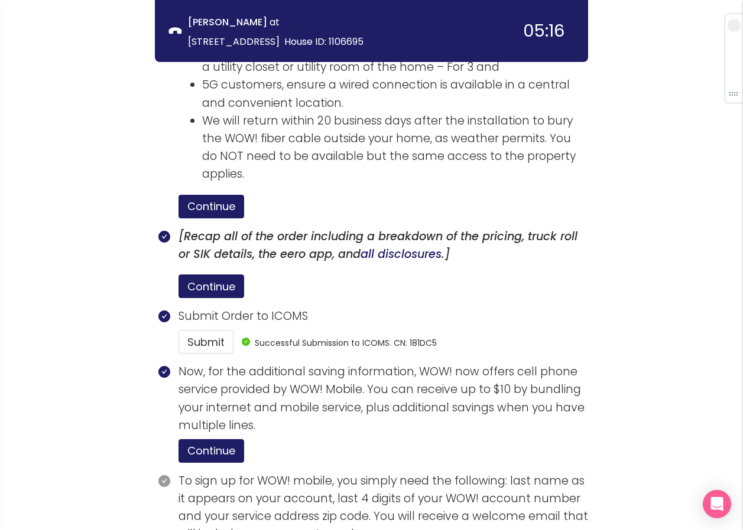
scroll to position [1883, 0]
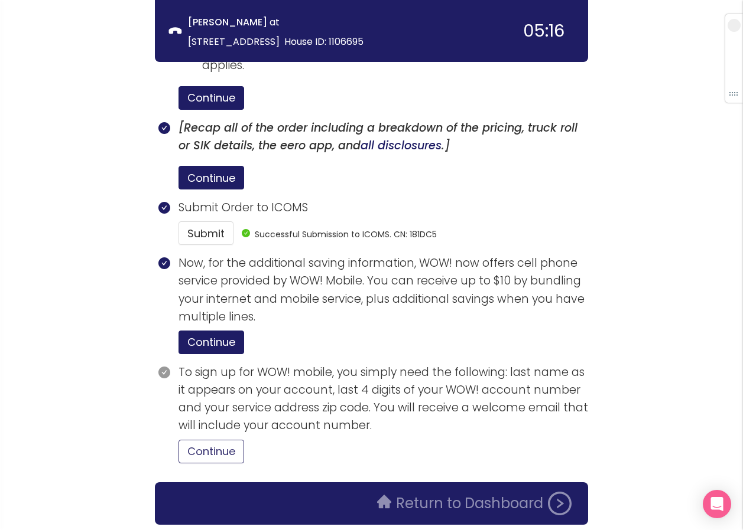
click at [208, 440] on button "Continue" at bounding box center [211, 452] width 66 height 24
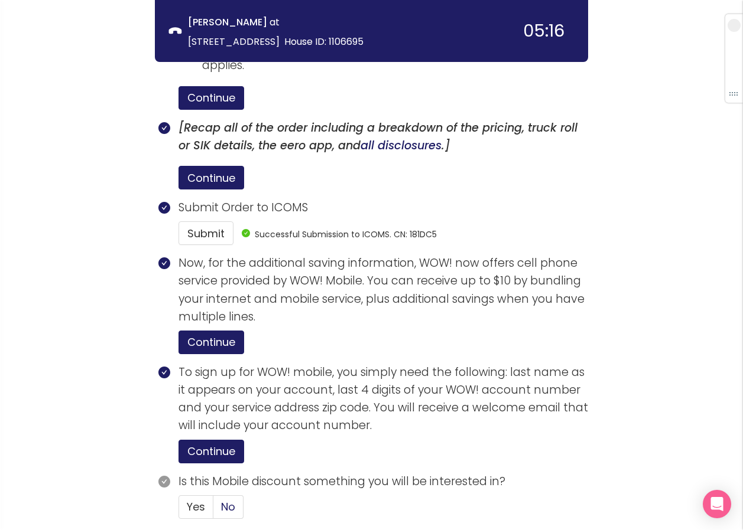
click at [227, 500] on span "No" at bounding box center [228, 507] width 14 height 15
click at [213, 511] on input "No" at bounding box center [213, 511] width 0 height 0
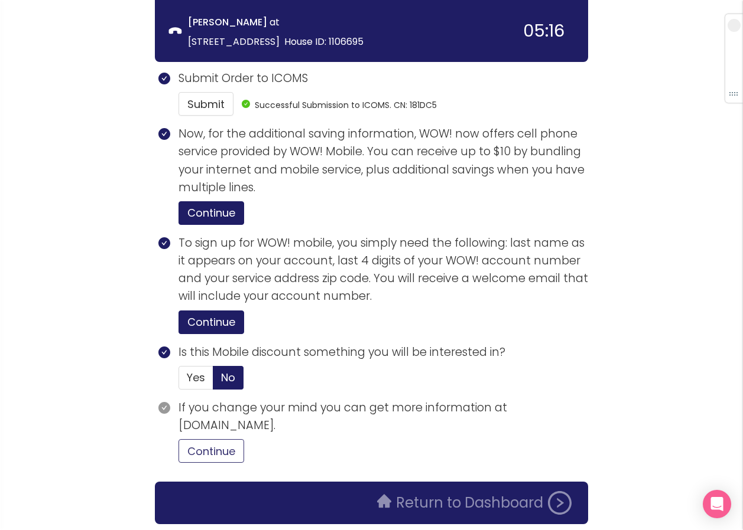
click at [213, 440] on button "Continue" at bounding box center [211, 452] width 66 height 24
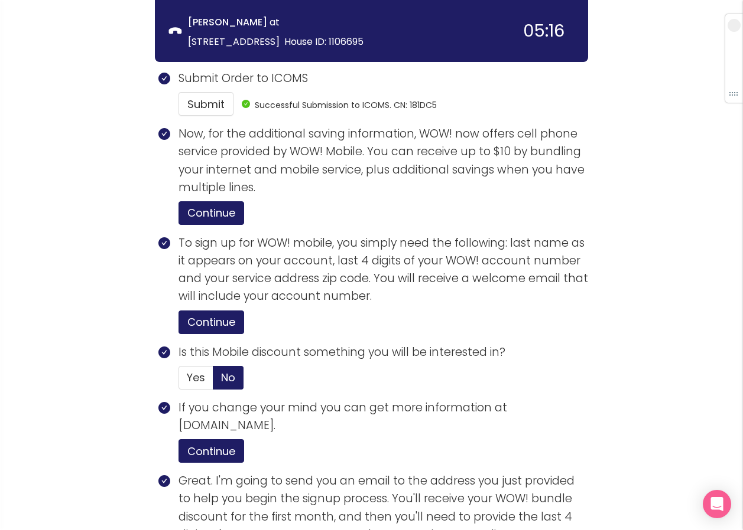
scroll to position [2237, 0]
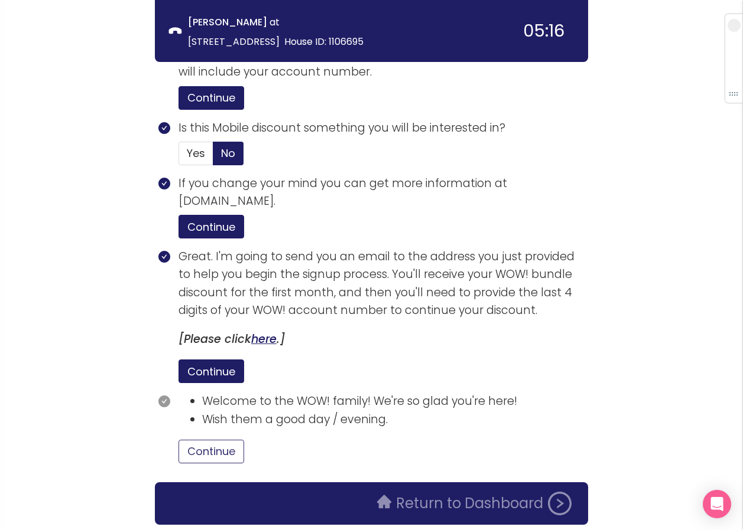
click at [214, 440] on button "Continue" at bounding box center [211, 452] width 66 height 24
click at [401, 492] on button "Return to Dashboard" at bounding box center [474, 504] width 209 height 24
